Goal: Information Seeking & Learning: Understand process/instructions

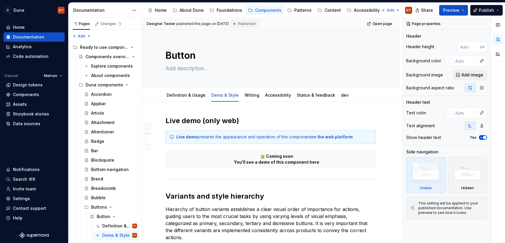
scroll to position [606, 0]
click at [188, 11] on div "About Dune" at bounding box center [192, 10] width 24 height 6
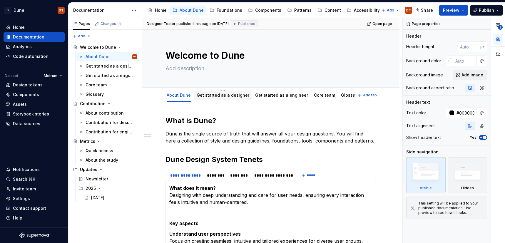
click at [217, 95] on link "Get started as a designer" at bounding box center [223, 95] width 53 height 5
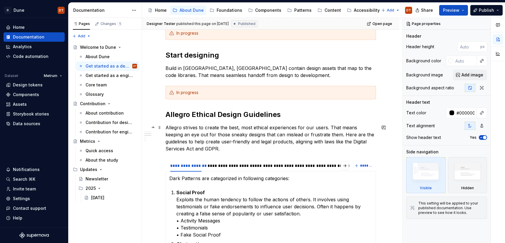
scroll to position [131, 0]
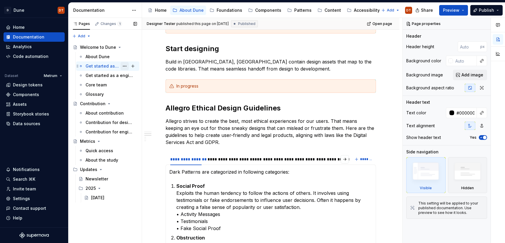
click at [125, 67] on button "Page tree" at bounding box center [124, 66] width 8 height 8
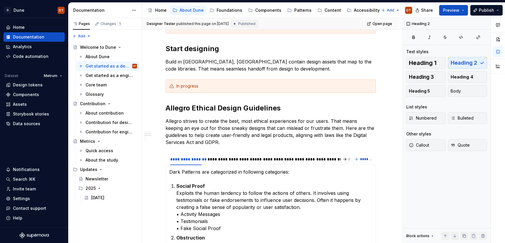
click at [333, 98] on html "D Dune DT Home Documentation Analytics Code automation Dataset Metrum Design to…" at bounding box center [252, 121] width 505 height 243
type textarea "*"
